Goal: Register for event/course

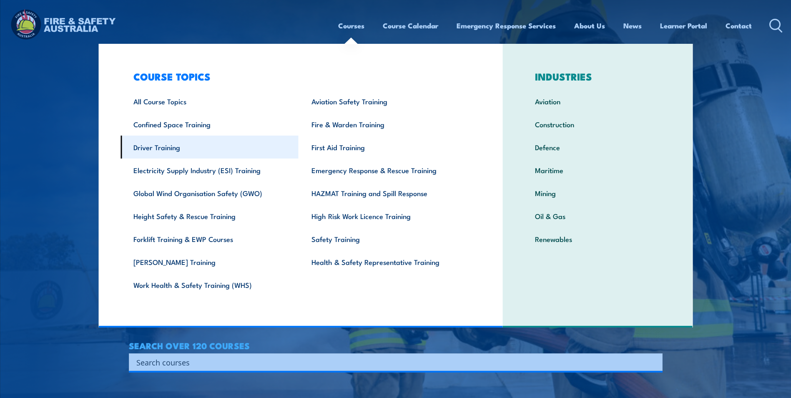
click at [164, 148] on link "Driver Training" at bounding box center [209, 146] width 178 height 23
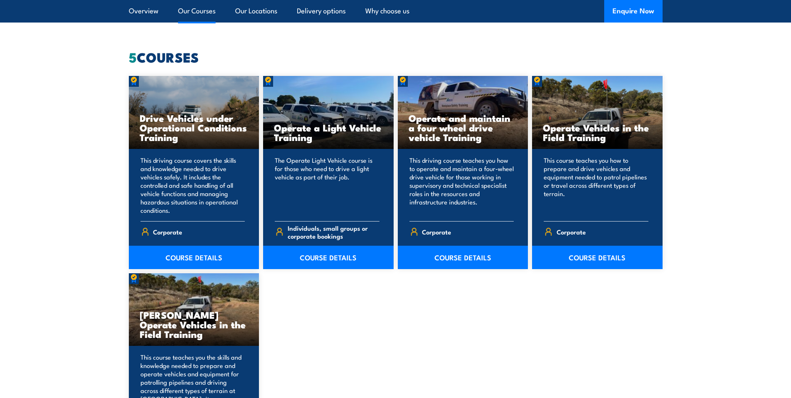
scroll to position [667, 0]
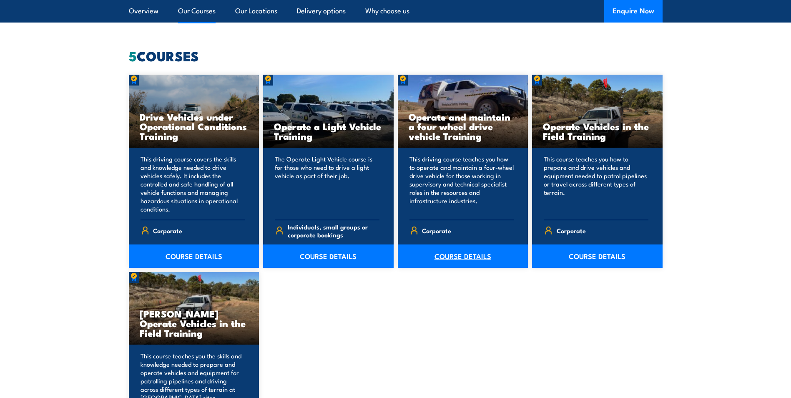
click at [465, 257] on link "COURSE DETAILS" at bounding box center [463, 255] width 130 height 23
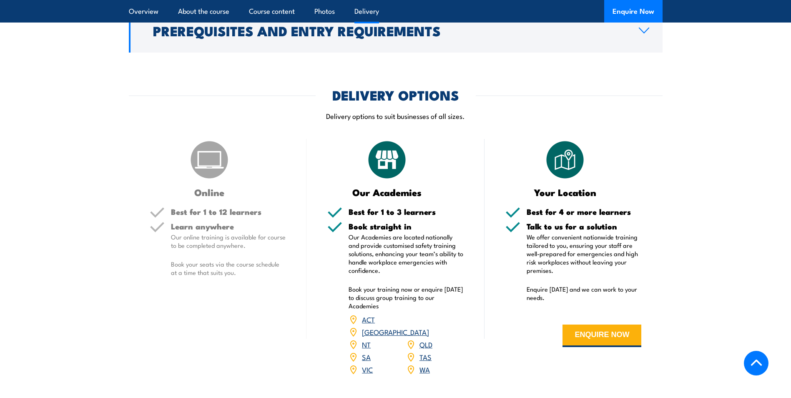
scroll to position [1000, 0]
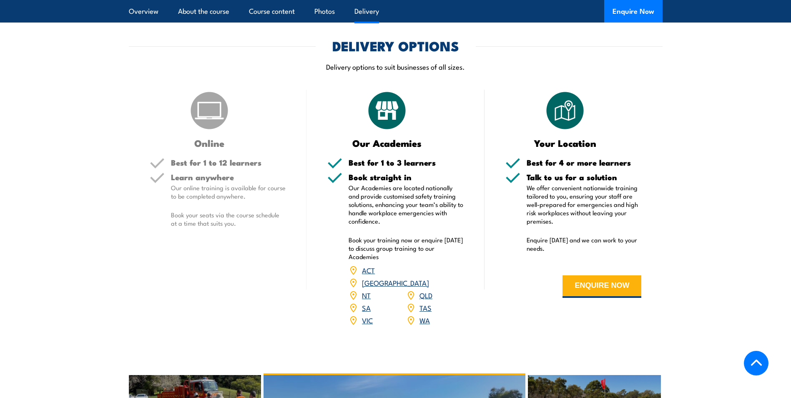
click at [424, 315] on link "WA" at bounding box center [424, 320] width 10 height 10
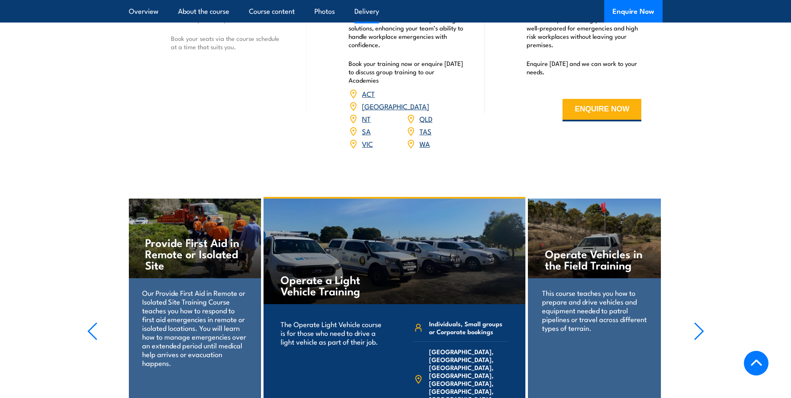
scroll to position [1209, 0]
